Goal: Find specific page/section: Find specific page/section

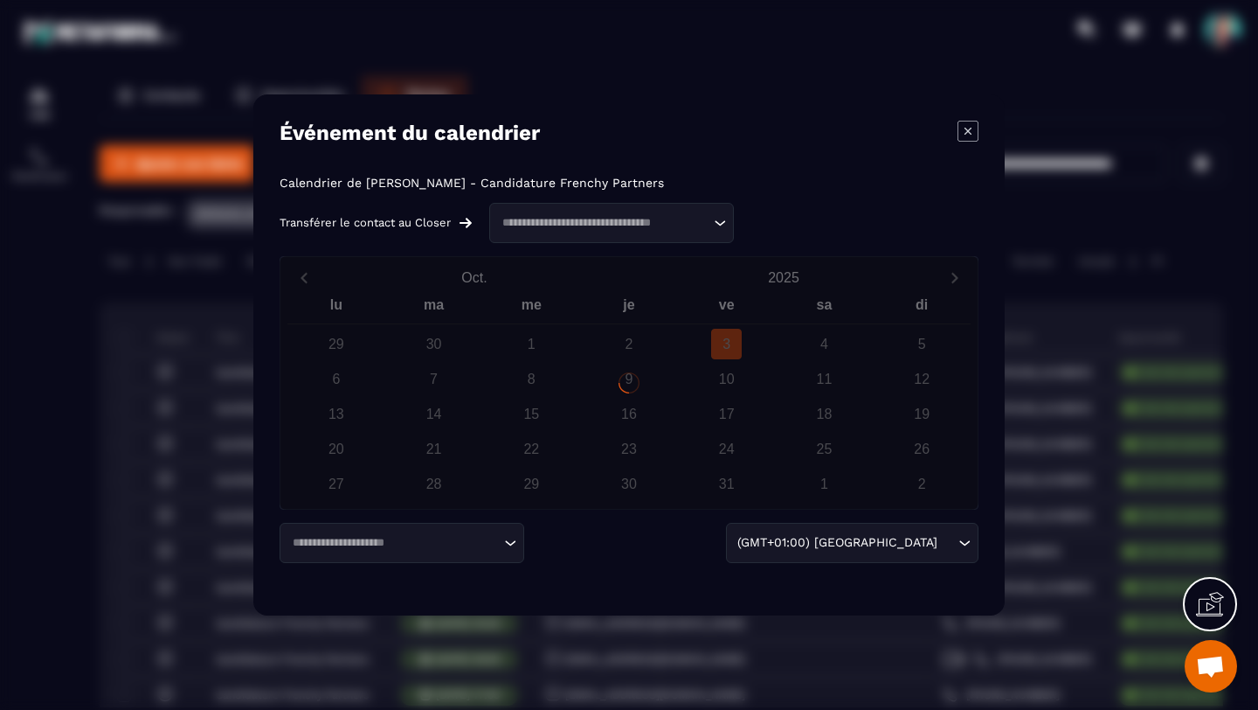
scroll to position [553, 0]
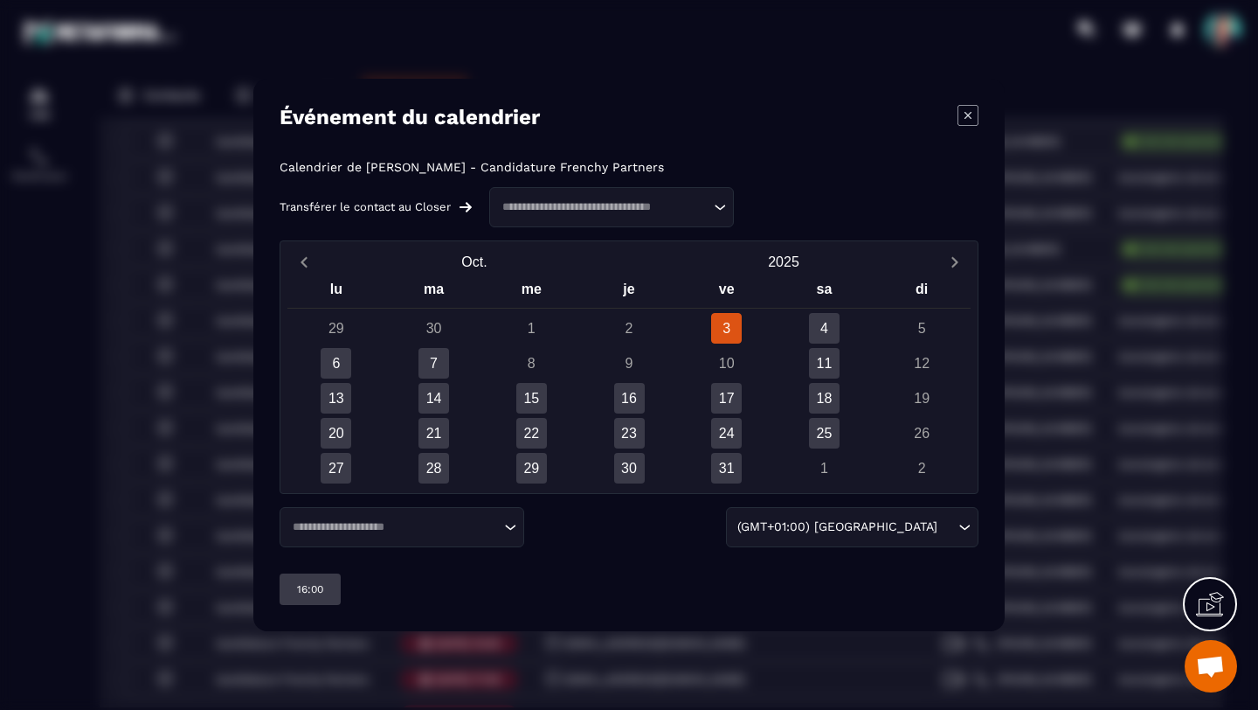
click at [968, 114] on icon "Modal window" at bounding box center [968, 115] width 7 height 7
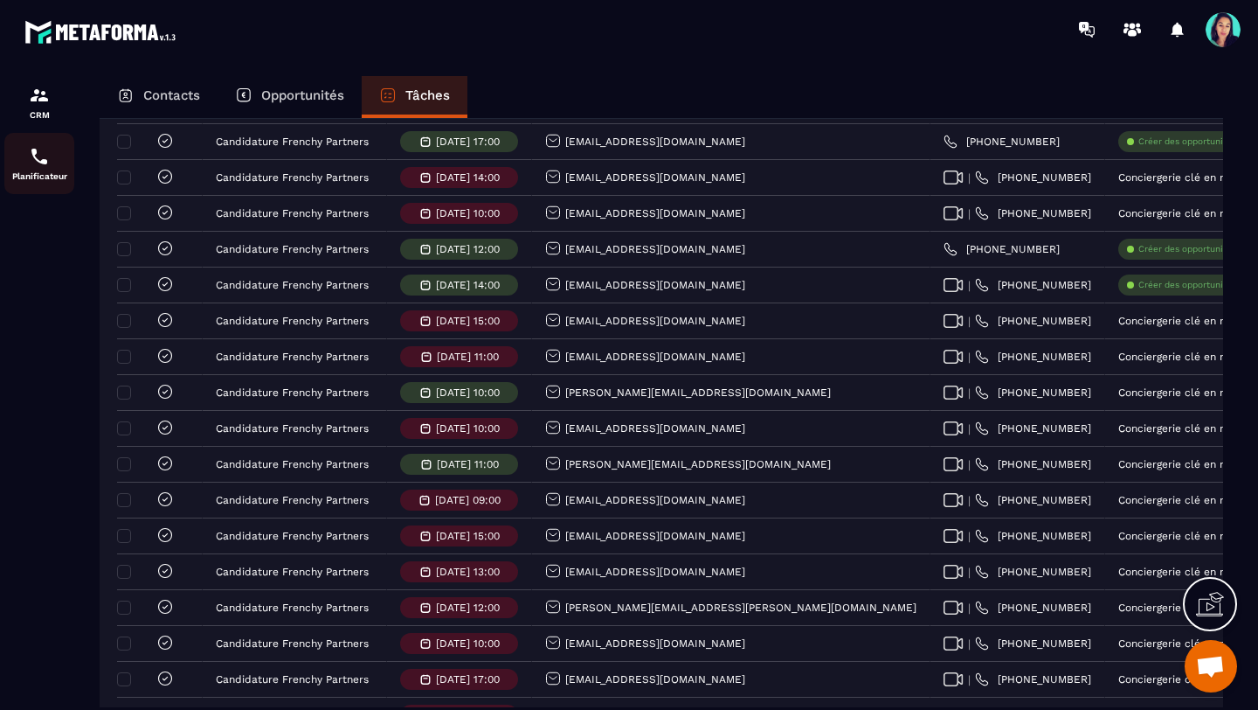
click at [43, 165] on img at bounding box center [39, 156] width 21 height 21
click at [43, 163] on img at bounding box center [39, 156] width 21 height 21
click at [38, 157] on img at bounding box center [39, 156] width 21 height 21
click at [36, 101] on img at bounding box center [39, 95] width 21 height 21
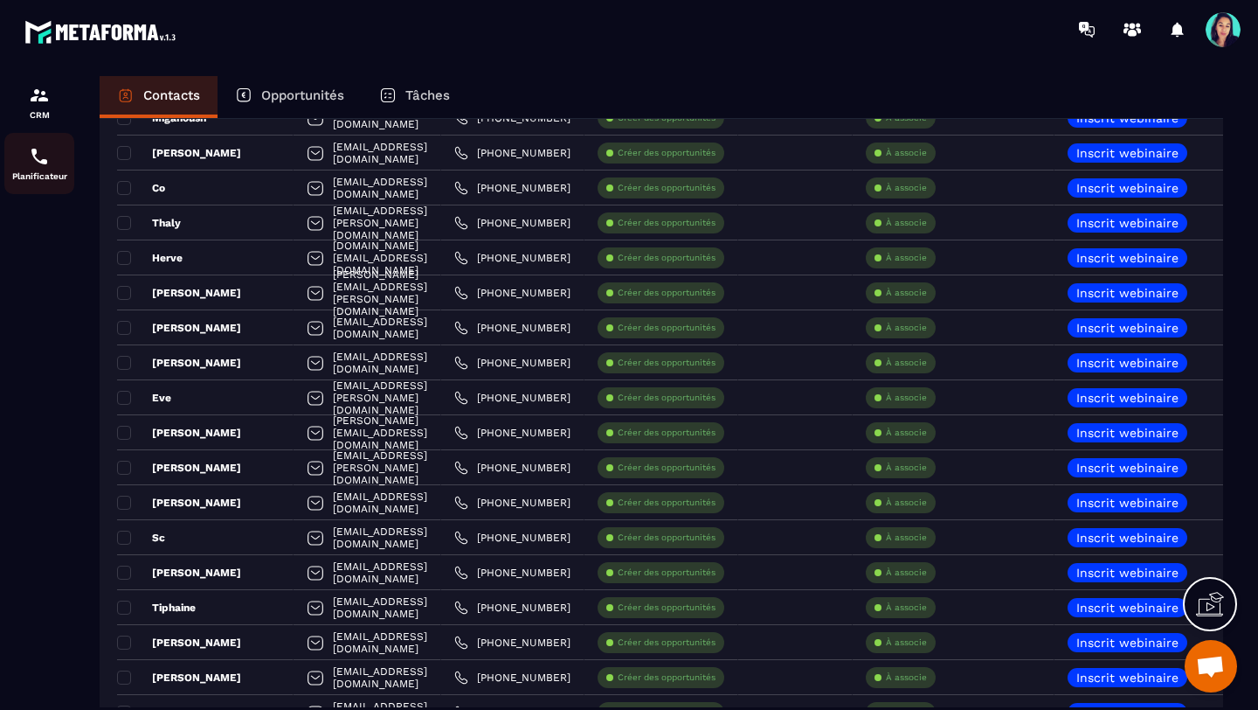
click at [26, 159] on div "Planificateur" at bounding box center [39, 163] width 70 height 35
click at [437, 94] on p "Tâches" at bounding box center [428, 95] width 45 height 16
